Goal: Task Accomplishment & Management: Use online tool/utility

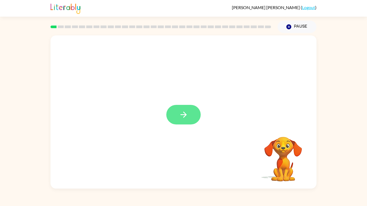
click at [192, 110] on button "button" at bounding box center [183, 115] width 34 height 20
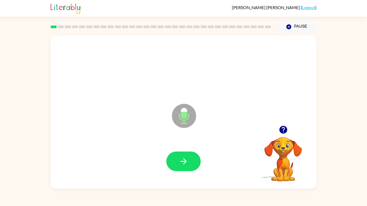
click at [192, 110] on icon at bounding box center [184, 116] width 24 height 24
click at [183, 171] on button "button" at bounding box center [183, 162] width 34 height 20
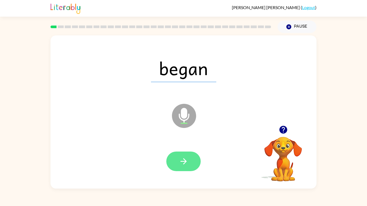
click at [194, 164] on button "button" at bounding box center [183, 162] width 34 height 20
click at [186, 169] on button "button" at bounding box center [183, 162] width 34 height 20
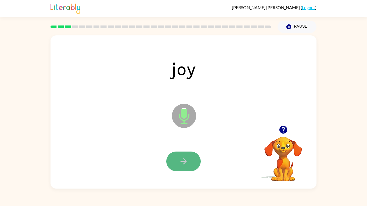
click at [181, 166] on button "button" at bounding box center [183, 162] width 34 height 20
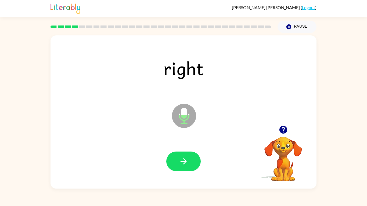
click at [181, 166] on button "button" at bounding box center [183, 162] width 34 height 20
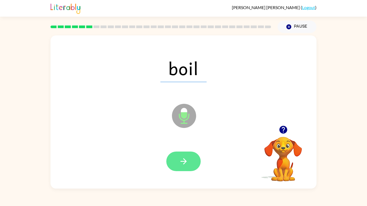
click at [180, 167] on button "button" at bounding box center [183, 162] width 34 height 20
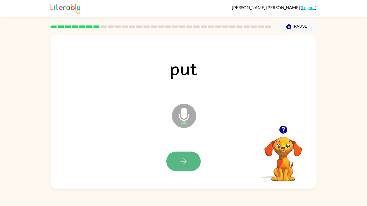
click at [191, 155] on button "button" at bounding box center [183, 162] width 34 height 20
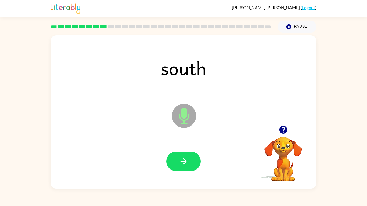
click at [184, 149] on div at bounding box center [183, 162] width 255 height 44
click at [184, 159] on icon "button" at bounding box center [183, 161] width 6 height 6
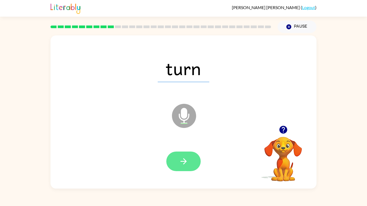
click at [185, 164] on icon "button" at bounding box center [183, 161] width 9 height 9
click at [185, 164] on div at bounding box center [183, 162] width 34 height 20
click at [181, 154] on button "button" at bounding box center [183, 162] width 34 height 20
click at [189, 159] on button "button" at bounding box center [183, 162] width 34 height 20
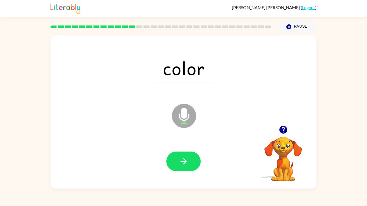
click at [187, 148] on div at bounding box center [183, 162] width 255 height 44
click at [188, 159] on button "button" at bounding box center [183, 162] width 34 height 20
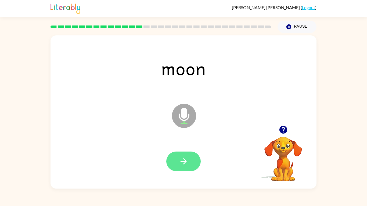
click at [183, 167] on button "button" at bounding box center [183, 162] width 34 height 20
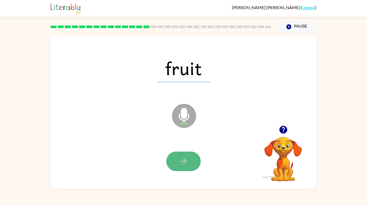
click at [186, 168] on button "button" at bounding box center [183, 162] width 34 height 20
click at [188, 163] on icon "button" at bounding box center [183, 161] width 9 height 9
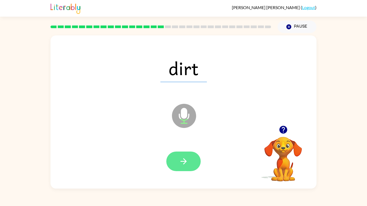
click at [186, 166] on icon "button" at bounding box center [183, 161] width 9 height 9
click at [189, 158] on button "button" at bounding box center [183, 162] width 34 height 20
click at [186, 157] on icon "button" at bounding box center [183, 161] width 9 height 9
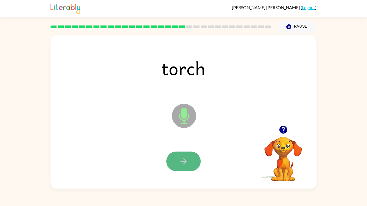
click at [191, 163] on button "button" at bounding box center [183, 162] width 34 height 20
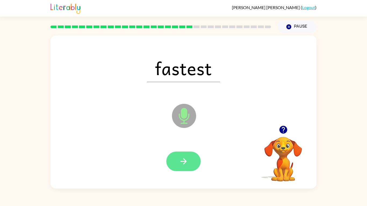
click at [187, 158] on icon "button" at bounding box center [183, 161] width 9 height 9
click at [187, 159] on icon "button" at bounding box center [183, 161] width 9 height 9
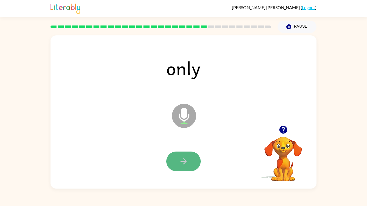
click at [187, 156] on button "button" at bounding box center [183, 162] width 34 height 20
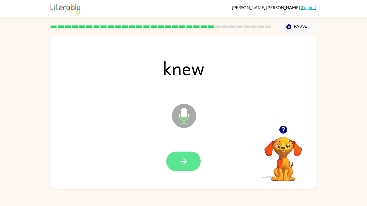
click at [190, 160] on button "button" at bounding box center [183, 162] width 34 height 20
click at [187, 161] on icon "button" at bounding box center [183, 161] width 9 height 9
click at [189, 163] on button "button" at bounding box center [183, 162] width 34 height 20
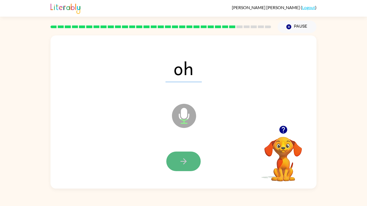
click at [191, 161] on button "button" at bounding box center [183, 162] width 34 height 20
click at [185, 153] on button "button" at bounding box center [183, 162] width 34 height 20
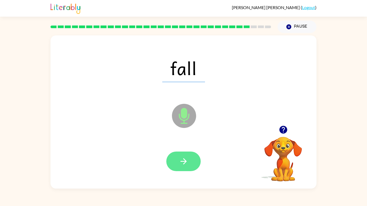
click at [194, 161] on button "button" at bounding box center [183, 162] width 34 height 20
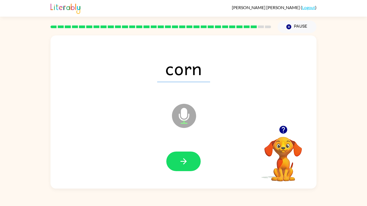
click at [194, 161] on button "button" at bounding box center [183, 162] width 34 height 20
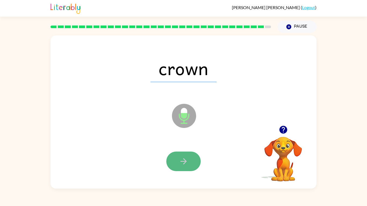
click at [181, 153] on button "button" at bounding box center [183, 162] width 34 height 20
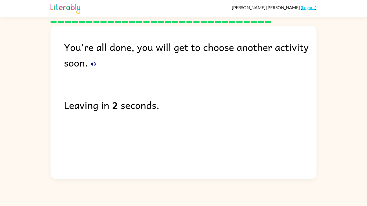
click at [90, 62] on icon "button" at bounding box center [93, 64] width 6 height 6
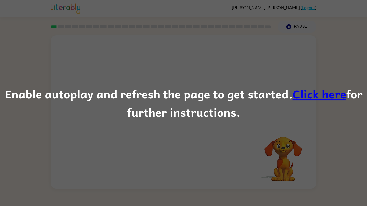
click at [138, 113] on div "Enable autoplay and refresh the page to get started. Click here for further ins…" at bounding box center [183, 103] width 367 height 37
click at [280, 54] on div "Enable autoplay and refresh the page to get started. Click here for further ins…" at bounding box center [183, 103] width 367 height 206
click at [194, 100] on div "Enable autoplay and refresh the page to get started. Click here for further ins…" at bounding box center [183, 103] width 367 height 37
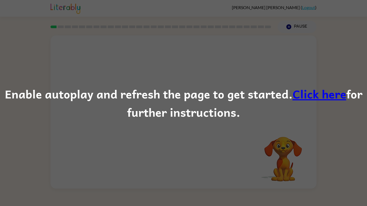
click at [319, 99] on link "Click here" at bounding box center [320, 94] width 54 height 18
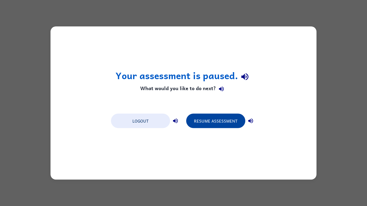
click at [209, 120] on button "Resume Assessment" at bounding box center [215, 121] width 59 height 15
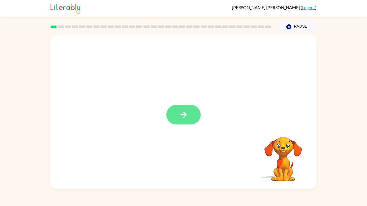
click at [183, 113] on icon "button" at bounding box center [183, 114] width 9 height 9
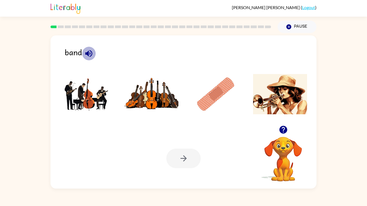
click at [87, 52] on icon "button" at bounding box center [88, 53] width 7 height 7
click at [216, 102] on img at bounding box center [216, 94] width 54 height 40
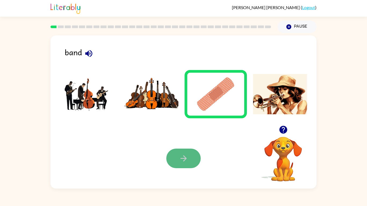
click at [187, 154] on icon "button" at bounding box center [183, 158] width 9 height 9
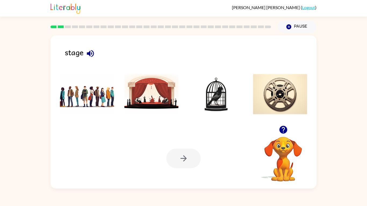
click at [93, 56] on icon "button" at bounding box center [90, 53] width 9 height 9
click at [135, 92] on img at bounding box center [151, 94] width 54 height 40
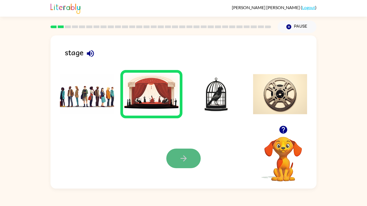
click at [182, 162] on icon "button" at bounding box center [183, 158] width 9 height 9
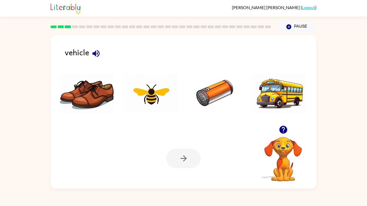
click at [99, 53] on icon "button" at bounding box center [95, 53] width 7 height 7
click at [264, 97] on img at bounding box center [280, 94] width 54 height 40
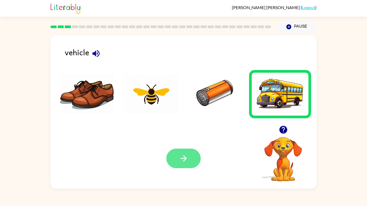
click at [191, 153] on button "button" at bounding box center [183, 159] width 34 height 20
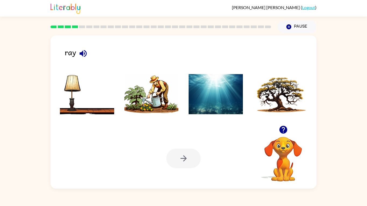
click at [86, 51] on icon "button" at bounding box center [82, 53] width 9 height 9
click at [210, 95] on img at bounding box center [216, 94] width 54 height 40
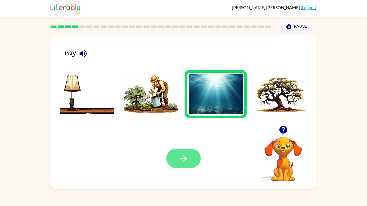
click at [183, 155] on icon "button" at bounding box center [183, 158] width 9 height 9
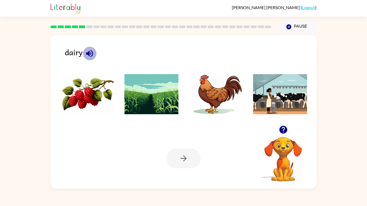
click at [90, 55] on icon "button" at bounding box center [89, 53] width 9 height 9
click at [84, 99] on img at bounding box center [87, 94] width 54 height 40
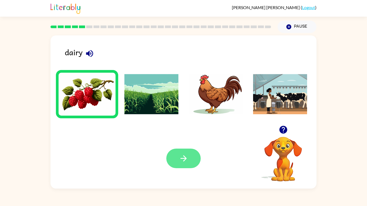
click at [185, 153] on button "button" at bounding box center [183, 159] width 34 height 20
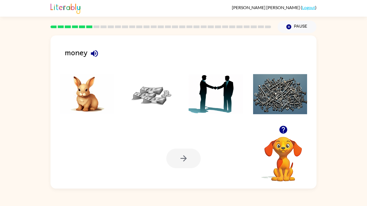
click at [96, 52] on icon "button" at bounding box center [94, 53] width 9 height 9
click at [144, 91] on img at bounding box center [151, 94] width 54 height 40
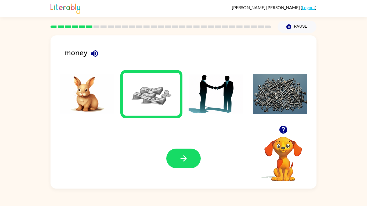
click at [201, 166] on div "Your browser must support playing .mp4 files to use Literably. Please try using…" at bounding box center [183, 158] width 266 height 60
click at [186, 164] on button "button" at bounding box center [183, 159] width 34 height 20
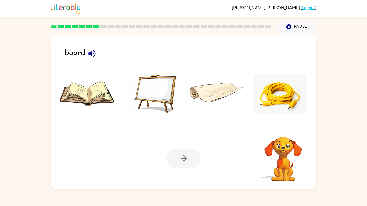
click at [92, 53] on icon "button" at bounding box center [91, 53] width 7 height 7
click at [175, 84] on img at bounding box center [151, 94] width 54 height 40
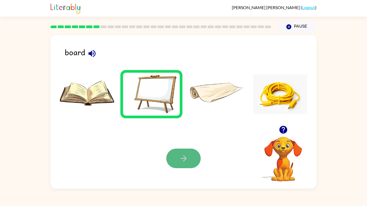
click at [200, 154] on button "button" at bounding box center [183, 159] width 34 height 20
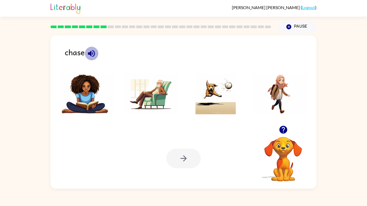
click at [87, 53] on icon "button" at bounding box center [91, 53] width 9 height 9
click at [203, 81] on img at bounding box center [216, 94] width 54 height 40
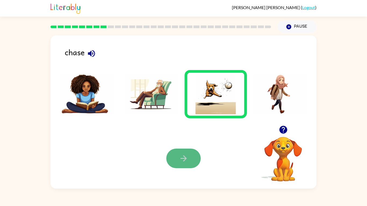
click at [180, 155] on icon "button" at bounding box center [183, 158] width 9 height 9
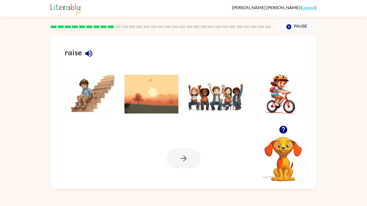
click at [91, 55] on icon "button" at bounding box center [88, 53] width 7 height 7
click at [178, 91] on img at bounding box center [151, 94] width 54 height 40
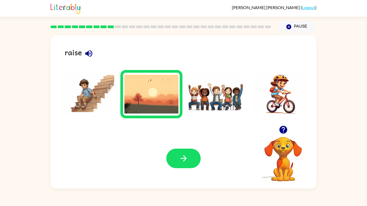
click at [215, 113] on img at bounding box center [216, 94] width 54 height 40
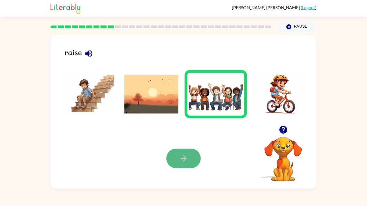
click at [178, 153] on button "button" at bounding box center [183, 159] width 34 height 20
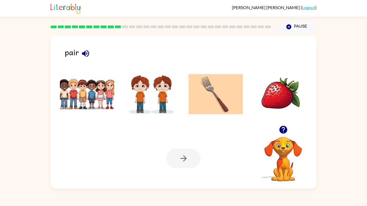
click at [85, 55] on icon "button" at bounding box center [85, 53] width 7 height 7
click at [162, 92] on img at bounding box center [151, 94] width 54 height 40
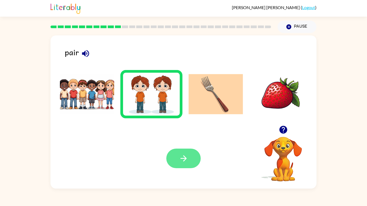
click at [193, 160] on button "button" at bounding box center [183, 159] width 34 height 20
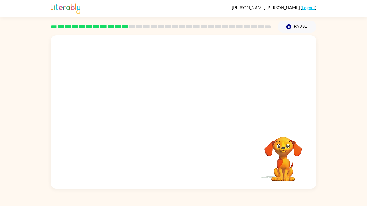
click at [176, 102] on video "Your browser must support playing .mp4 files to use Literably. Please try using…" at bounding box center [183, 80] width 266 height 90
click at [185, 117] on icon "button" at bounding box center [183, 114] width 9 height 9
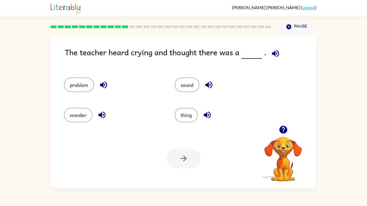
click at [277, 55] on icon "button" at bounding box center [275, 53] width 9 height 9
click at [74, 86] on button "problem" at bounding box center [79, 85] width 30 height 15
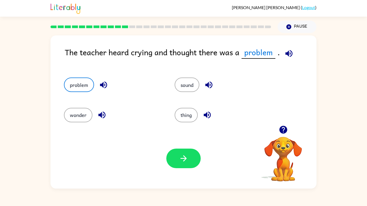
click at [141, 134] on div "Your browser must support playing .mp4 files to use Literably. Please try using…" at bounding box center [183, 158] width 266 height 60
click at [180, 154] on icon "button" at bounding box center [183, 158] width 9 height 9
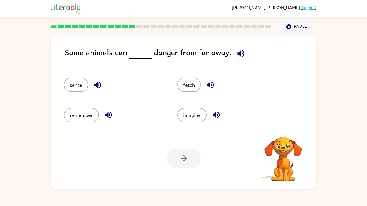
click at [130, 26] on rect at bounding box center [132, 27] width 6 height 3
click at [234, 56] on button "button" at bounding box center [241, 54] width 14 height 14
click at [219, 112] on icon "button" at bounding box center [215, 114] width 9 height 9
click at [210, 84] on icon "button" at bounding box center [209, 84] width 9 height 9
click at [93, 83] on icon "button" at bounding box center [97, 84] width 9 height 9
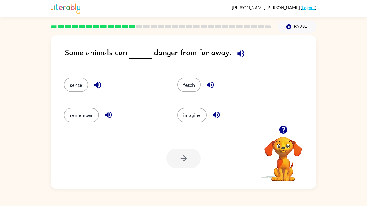
click at [199, 80] on div "fetch" at bounding box center [227, 85] width 101 height 15
click at [194, 82] on button "fetch" at bounding box center [188, 85] width 23 height 15
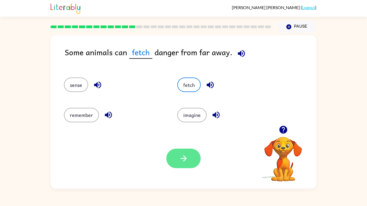
click at [182, 149] on button "button" at bounding box center [183, 159] width 34 height 20
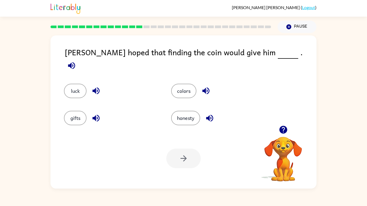
click at [76, 61] on icon "button" at bounding box center [71, 65] width 9 height 9
click at [207, 115] on icon "button" at bounding box center [209, 118] width 7 height 7
click at [101, 86] on button "button" at bounding box center [96, 91] width 14 height 14
click at [73, 85] on button "luck" at bounding box center [75, 91] width 23 height 15
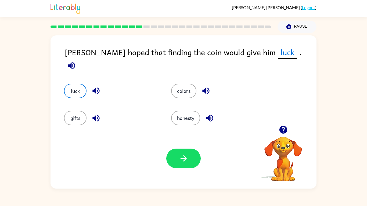
click at [199, 168] on div at bounding box center [183, 159] width 34 height 20
click at [180, 161] on icon "button" at bounding box center [183, 158] width 9 height 9
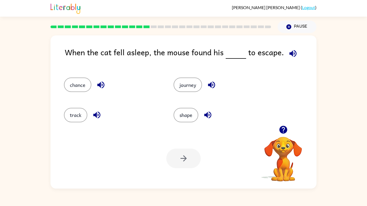
click at [294, 50] on icon "button" at bounding box center [292, 53] width 9 height 9
click at [86, 88] on button "chance" at bounding box center [77, 85] width 27 height 15
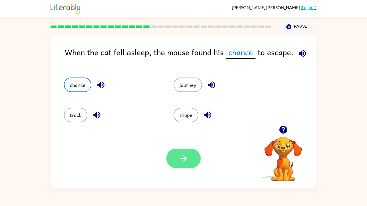
click at [182, 157] on icon "button" at bounding box center [183, 158] width 9 height 9
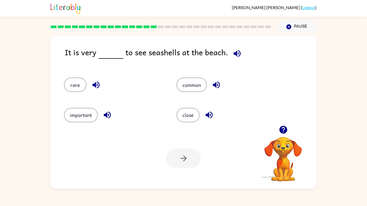
click at [235, 52] on icon "button" at bounding box center [236, 53] width 9 height 9
click at [114, 118] on div "important" at bounding box center [114, 115] width 100 height 15
click at [112, 118] on button "button" at bounding box center [107, 115] width 14 height 14
click at [70, 120] on button "important" at bounding box center [81, 115] width 34 height 15
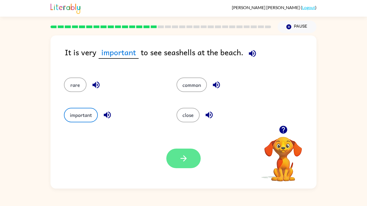
click at [197, 154] on button "button" at bounding box center [183, 159] width 34 height 20
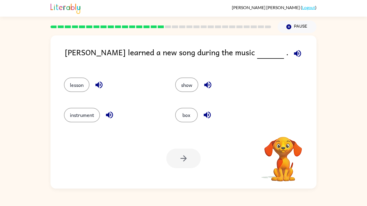
click at [110, 114] on icon "button" at bounding box center [109, 114] width 9 height 9
click at [95, 82] on icon "button" at bounding box center [98, 84] width 9 height 9
click at [294, 55] on icon "button" at bounding box center [297, 53] width 7 height 7
click at [192, 88] on button "show" at bounding box center [186, 85] width 23 height 15
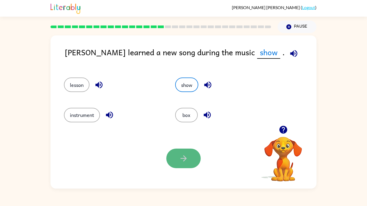
click at [192, 162] on button "button" at bounding box center [183, 159] width 34 height 20
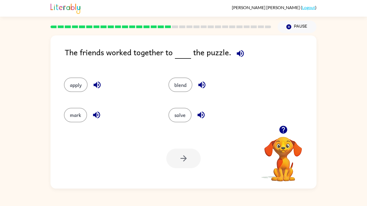
click at [237, 52] on icon "button" at bounding box center [240, 53] width 7 height 7
click at [179, 112] on button "solve" at bounding box center [179, 115] width 23 height 15
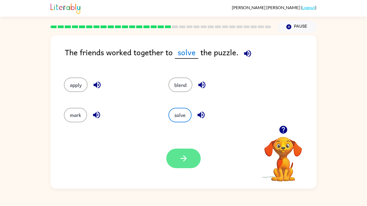
click at [197, 163] on button "button" at bounding box center [183, 159] width 34 height 20
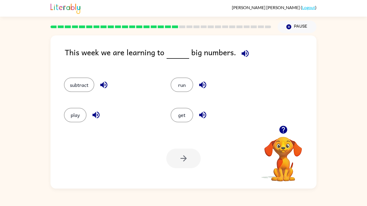
click at [246, 50] on icon "button" at bounding box center [244, 53] width 9 height 9
click at [189, 85] on button "run" at bounding box center [182, 85] width 23 height 15
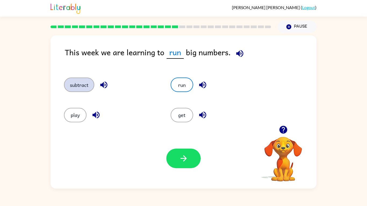
click at [71, 82] on button "subtract" at bounding box center [79, 85] width 30 height 15
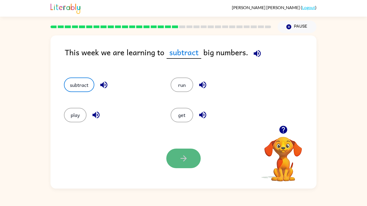
click at [172, 161] on button "button" at bounding box center [183, 159] width 34 height 20
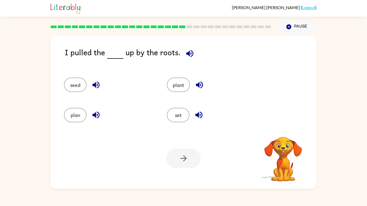
click at [194, 49] on span at bounding box center [189, 52] width 16 height 12
click at [192, 52] on icon "button" at bounding box center [189, 53] width 9 height 9
click at [174, 118] on button "set" at bounding box center [178, 115] width 23 height 15
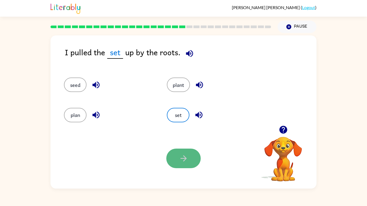
click at [192, 152] on button "button" at bounding box center [183, 159] width 34 height 20
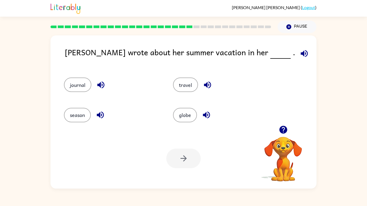
click at [297, 59] on button "button" at bounding box center [304, 54] width 14 height 14
click at [204, 84] on icon "button" at bounding box center [207, 84] width 9 height 9
click at [206, 113] on icon "button" at bounding box center [206, 115] width 7 height 7
click at [107, 119] on div "season" at bounding box center [112, 115] width 97 height 15
click at [88, 115] on button "season" at bounding box center [77, 115] width 27 height 15
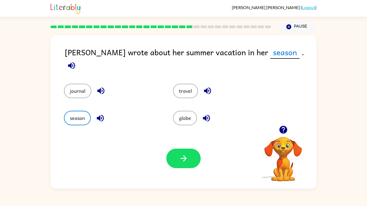
click at [103, 114] on icon "button" at bounding box center [100, 118] width 9 height 9
click at [102, 86] on icon "button" at bounding box center [100, 90] width 9 height 9
click at [73, 84] on button "journal" at bounding box center [77, 91] width 27 height 15
click at [203, 154] on div "Your browser must support playing .mp4 files to use Literably. Please try using…" at bounding box center [183, 158] width 266 height 60
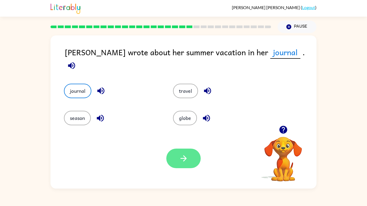
click at [199, 155] on button "button" at bounding box center [183, 159] width 34 height 20
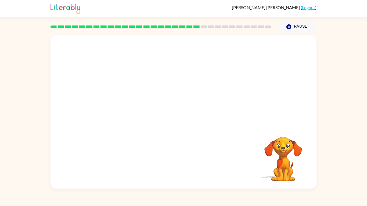
click at [138, 45] on video "Your browser must support playing .mp4 files to use Literably. Please try using…" at bounding box center [183, 80] width 266 height 90
click at [136, 107] on video "Your browser must support playing .mp4 files to use Literably. Please try using…" at bounding box center [183, 80] width 266 height 90
click at [137, 45] on video "Your browser must support playing .mp4 files to use Literably. Please try using…" at bounding box center [183, 80] width 266 height 90
click at [183, 121] on button "button" at bounding box center [183, 115] width 34 height 20
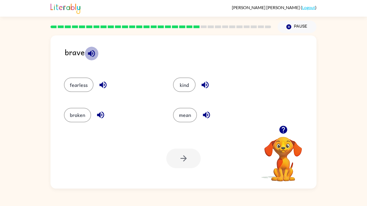
click at [91, 53] on icon "button" at bounding box center [91, 53] width 7 height 7
click at [88, 80] on button "fearless" at bounding box center [79, 85] width 30 height 15
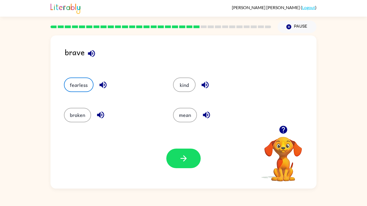
click at [100, 86] on icon "button" at bounding box center [102, 84] width 9 height 9
click at [98, 114] on icon "button" at bounding box center [100, 114] width 9 height 9
click at [202, 89] on icon "button" at bounding box center [204, 84] width 9 height 9
click at [210, 114] on icon "button" at bounding box center [206, 114] width 9 height 9
click at [87, 118] on button "broken" at bounding box center [77, 115] width 27 height 15
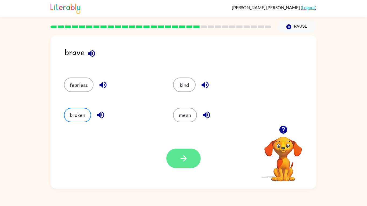
click at [185, 168] on button "button" at bounding box center [183, 159] width 34 height 20
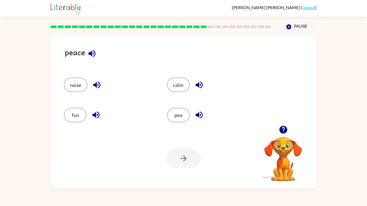
click at [93, 56] on icon "button" at bounding box center [91, 53] width 7 height 7
click at [197, 114] on icon "button" at bounding box center [199, 115] width 7 height 7
click at [182, 118] on button "pea" at bounding box center [178, 115] width 23 height 15
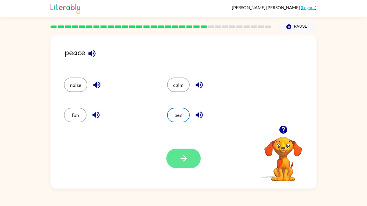
click at [190, 163] on button "button" at bounding box center [183, 159] width 34 height 20
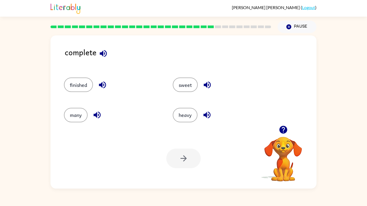
click at [102, 46] on div "complete" at bounding box center [191, 56] width 252 height 21
click at [108, 56] on button "button" at bounding box center [103, 54] width 14 height 14
click at [81, 78] on button "finished" at bounding box center [78, 85] width 29 height 15
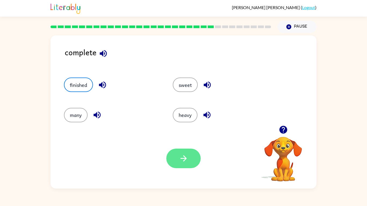
click at [183, 154] on icon "button" at bounding box center [183, 158] width 9 height 9
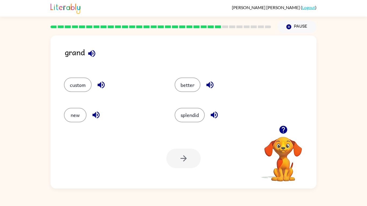
click at [93, 51] on icon "button" at bounding box center [91, 53] width 9 height 9
click at [96, 113] on icon "button" at bounding box center [95, 114] width 9 height 9
click at [102, 90] on button "button" at bounding box center [101, 85] width 14 height 14
click at [207, 84] on icon "button" at bounding box center [209, 85] width 7 height 7
click at [218, 112] on icon "button" at bounding box center [214, 114] width 9 height 9
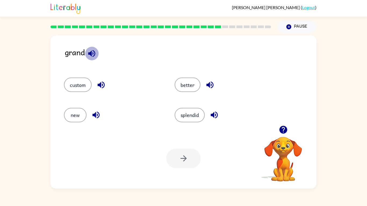
click at [91, 48] on button "button" at bounding box center [92, 54] width 14 height 14
click at [102, 89] on icon "button" at bounding box center [100, 84] width 9 height 9
click at [91, 52] on icon "button" at bounding box center [91, 53] width 9 height 9
click at [99, 109] on button "button" at bounding box center [96, 115] width 14 height 14
click at [95, 56] on icon "button" at bounding box center [91, 53] width 9 height 9
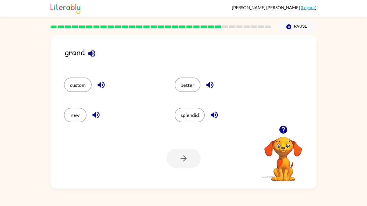
click at [217, 82] on div "better" at bounding box center [224, 85] width 98 height 15
click at [211, 84] on icon "button" at bounding box center [209, 84] width 9 height 9
click at [88, 54] on icon "button" at bounding box center [91, 53] width 9 height 9
click at [210, 87] on icon "button" at bounding box center [209, 85] width 7 height 7
click at [96, 57] on icon "button" at bounding box center [91, 53] width 9 height 9
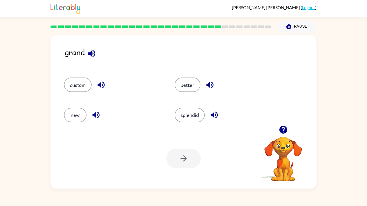
click at [219, 113] on icon "button" at bounding box center [214, 114] width 9 height 9
click at [90, 51] on icon "button" at bounding box center [91, 53] width 9 height 9
click at [192, 93] on div "better" at bounding box center [219, 82] width 111 height 30
click at [191, 92] on button "better" at bounding box center [188, 85] width 26 height 15
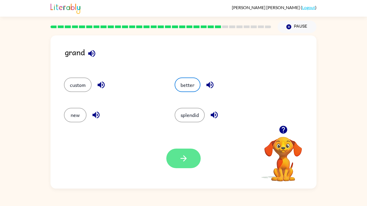
click at [187, 156] on icon "button" at bounding box center [183, 158] width 9 height 9
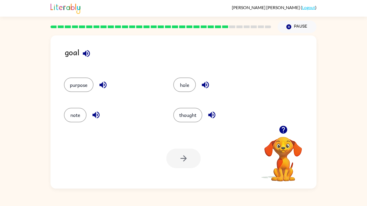
click at [85, 54] on icon "button" at bounding box center [86, 53] width 7 height 7
click at [102, 82] on icon "button" at bounding box center [102, 84] width 9 height 9
click at [86, 49] on icon "button" at bounding box center [86, 53] width 9 height 9
click at [101, 80] on icon "button" at bounding box center [102, 84] width 9 height 9
click at [88, 55] on icon "button" at bounding box center [86, 53] width 9 height 9
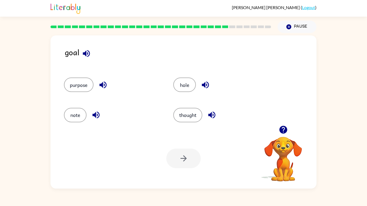
click at [204, 87] on icon "button" at bounding box center [205, 84] width 9 height 9
click at [99, 51] on div "goal" at bounding box center [191, 56] width 252 height 21
click at [85, 49] on icon "button" at bounding box center [86, 53] width 9 height 9
click at [96, 117] on icon "button" at bounding box center [95, 114] width 9 height 9
click at [89, 57] on icon "button" at bounding box center [86, 53] width 9 height 9
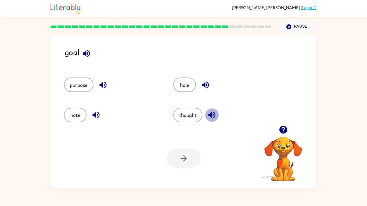
click at [215, 110] on button "button" at bounding box center [212, 115] width 14 height 14
click at [185, 115] on button "thought" at bounding box center [187, 115] width 29 height 15
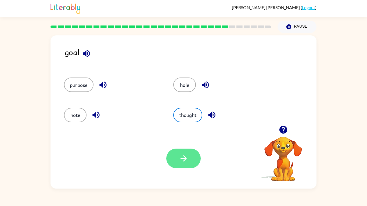
click at [175, 162] on button "button" at bounding box center [183, 159] width 34 height 20
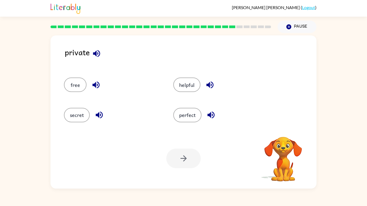
click at [91, 53] on button "button" at bounding box center [97, 54] width 14 height 14
click at [97, 56] on icon "button" at bounding box center [96, 53] width 7 height 7
click at [98, 82] on icon "button" at bounding box center [95, 85] width 7 height 7
click at [96, 55] on icon "button" at bounding box center [96, 53] width 7 height 7
click at [98, 83] on icon "button" at bounding box center [95, 84] width 9 height 9
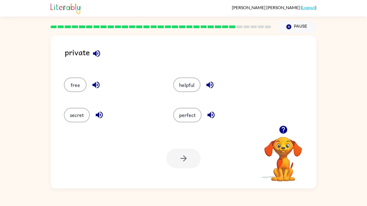
click at [94, 39] on div "private free helpful secret perfect Your browser must support playing .mp4 file…" at bounding box center [183, 111] width 266 height 153
click at [104, 59] on div "private" at bounding box center [191, 56] width 252 height 21
click at [96, 52] on icon "button" at bounding box center [96, 53] width 7 height 7
click at [98, 112] on icon "button" at bounding box center [99, 114] width 9 height 9
click at [97, 59] on button "button" at bounding box center [97, 54] width 14 height 14
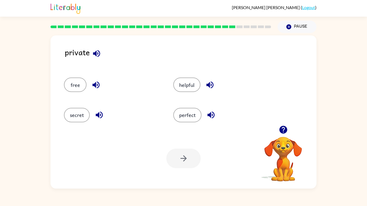
click at [210, 77] on div "helpful" at bounding box center [217, 82] width 109 height 30
click at [215, 94] on div "helpful" at bounding box center [217, 82] width 109 height 30
click at [209, 87] on icon "button" at bounding box center [209, 84] width 9 height 9
click at [97, 50] on icon "button" at bounding box center [96, 53] width 9 height 9
click at [213, 113] on icon "button" at bounding box center [210, 115] width 7 height 7
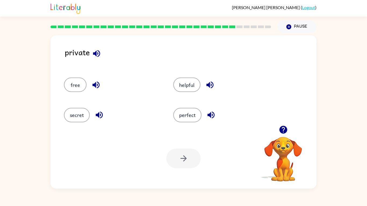
click at [96, 56] on icon "button" at bounding box center [96, 53] width 9 height 9
click at [64, 80] on div "free" at bounding box center [112, 85] width 97 height 15
click at [77, 88] on button "free" at bounding box center [75, 85] width 23 height 15
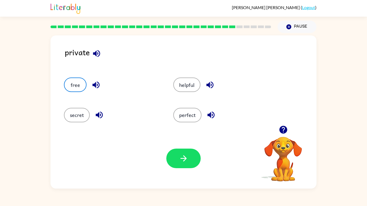
click at [185, 169] on div "Your browser must support playing .mp4 files to use Literably. Please try using…" at bounding box center [183, 158] width 266 height 60
click at [183, 167] on button "button" at bounding box center [183, 159] width 34 height 20
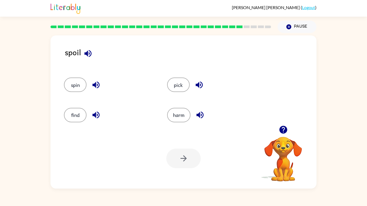
click at [93, 55] on button "button" at bounding box center [88, 54] width 14 height 14
click at [100, 88] on icon "button" at bounding box center [95, 84] width 9 height 9
click at [86, 48] on button "button" at bounding box center [88, 54] width 14 height 14
click at [93, 111] on icon "button" at bounding box center [95, 114] width 9 height 9
click at [86, 52] on icon "button" at bounding box center [87, 53] width 9 height 9
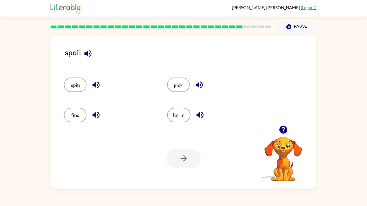
click at [196, 86] on icon "button" at bounding box center [198, 84] width 9 height 9
click at [91, 52] on icon "button" at bounding box center [87, 53] width 7 height 7
click at [201, 115] on icon "button" at bounding box center [199, 115] width 7 height 7
click at [185, 114] on button "harm" at bounding box center [178, 115] width 23 height 15
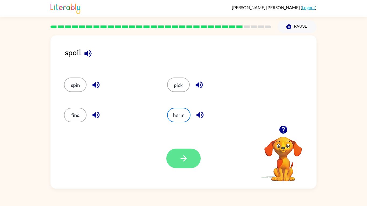
click at [191, 154] on button "button" at bounding box center [183, 159] width 34 height 20
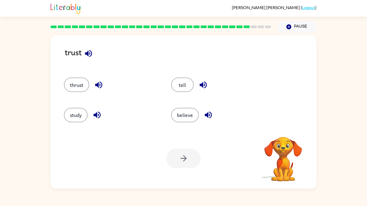
click at [86, 51] on icon "button" at bounding box center [88, 53] width 9 height 9
click at [96, 113] on icon "button" at bounding box center [96, 114] width 9 height 9
click at [87, 55] on icon "button" at bounding box center [88, 53] width 9 height 9
click at [102, 83] on icon "button" at bounding box center [98, 84] width 9 height 9
click at [211, 118] on icon "button" at bounding box center [208, 115] width 7 height 7
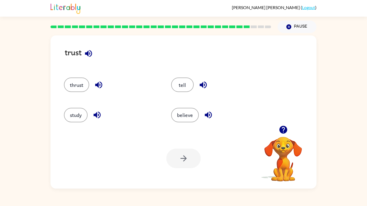
click at [91, 49] on icon "button" at bounding box center [88, 53] width 9 height 9
click at [213, 117] on button "button" at bounding box center [208, 115] width 14 height 14
click at [85, 49] on icon "button" at bounding box center [88, 53] width 9 height 9
click at [205, 85] on icon "button" at bounding box center [203, 85] width 7 height 7
click at [87, 53] on icon "button" at bounding box center [88, 53] width 7 height 7
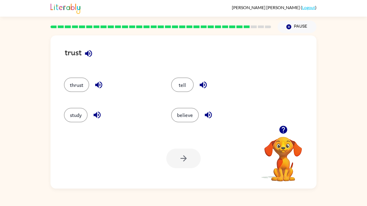
click at [95, 83] on icon "button" at bounding box center [98, 84] width 9 height 9
click at [85, 88] on button "thrust" at bounding box center [76, 85] width 25 height 15
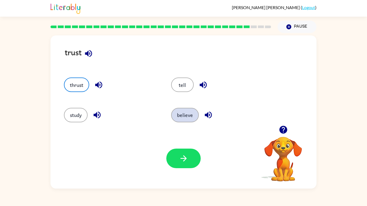
click at [179, 110] on button "believe" at bounding box center [185, 115] width 28 height 15
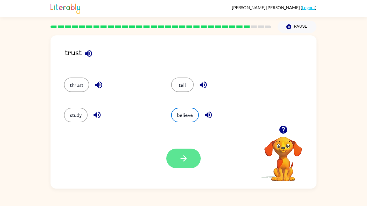
click at [187, 163] on icon "button" at bounding box center [183, 158] width 9 height 9
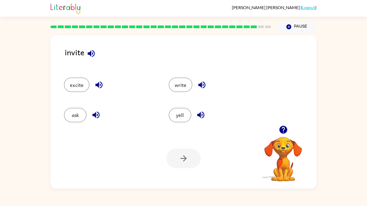
click at [96, 50] on button "button" at bounding box center [91, 54] width 14 height 14
click at [91, 55] on icon "button" at bounding box center [90, 53] width 9 height 9
click at [100, 81] on icon "button" at bounding box center [98, 84] width 9 height 9
click at [93, 59] on button "button" at bounding box center [91, 54] width 14 height 14
click at [199, 83] on icon "button" at bounding box center [201, 84] width 9 height 9
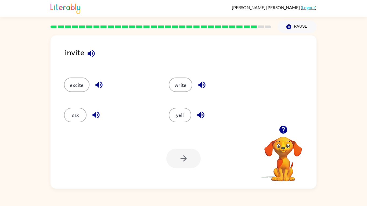
click at [88, 52] on icon "button" at bounding box center [90, 53] width 9 height 9
click at [100, 117] on icon "button" at bounding box center [95, 114] width 9 height 9
click at [92, 54] on icon "button" at bounding box center [90, 53] width 9 height 9
click at [197, 116] on icon "button" at bounding box center [200, 114] width 9 height 9
click at [68, 122] on button "ask" at bounding box center [75, 115] width 23 height 15
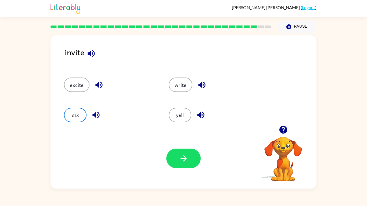
click at [164, 162] on div "Your browser must support playing .mp4 files to use Literably. Please try using…" at bounding box center [183, 158] width 266 height 60
click at [170, 160] on button "button" at bounding box center [183, 159] width 34 height 20
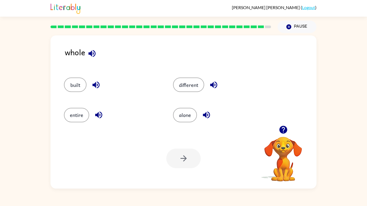
click at [94, 50] on icon "button" at bounding box center [91, 53] width 9 height 9
click at [100, 82] on icon "button" at bounding box center [95, 84] width 9 height 9
click at [96, 58] on icon "button" at bounding box center [91, 53] width 9 height 9
click at [99, 119] on icon "button" at bounding box center [98, 114] width 9 height 9
click at [98, 48] on div "whole" at bounding box center [191, 56] width 252 height 21
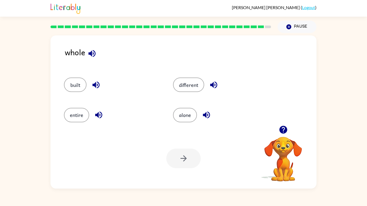
click at [93, 53] on icon "button" at bounding box center [91, 53] width 7 height 7
click at [220, 84] on button "button" at bounding box center [214, 85] width 14 height 14
click at [94, 50] on icon "button" at bounding box center [91, 53] width 9 height 9
click at [207, 112] on icon "button" at bounding box center [206, 115] width 7 height 7
click at [92, 54] on icon "button" at bounding box center [91, 53] width 7 height 7
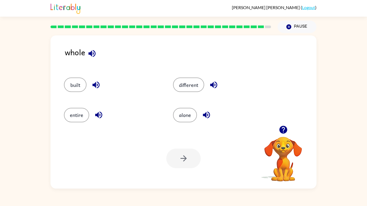
click at [209, 110] on icon "button" at bounding box center [206, 114] width 9 height 9
click at [179, 83] on button "different" at bounding box center [188, 85] width 31 height 15
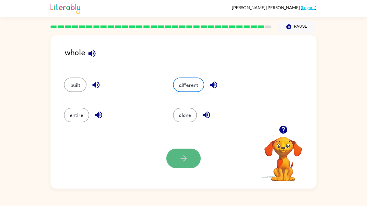
click at [172, 152] on button "button" at bounding box center [183, 159] width 34 height 20
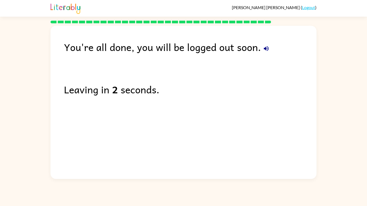
click at [120, 53] on div "You're all done, you will be logged out soon." at bounding box center [190, 47] width 252 height 16
drag, startPoint x: 123, startPoint y: 52, endPoint x: 298, endPoint y: 31, distance: 175.8
click at [298, 31] on div "You're all done, you will be logged out soon. Leaving in 0 second." at bounding box center [183, 101] width 266 height 151
